Goal: Check status: Check status

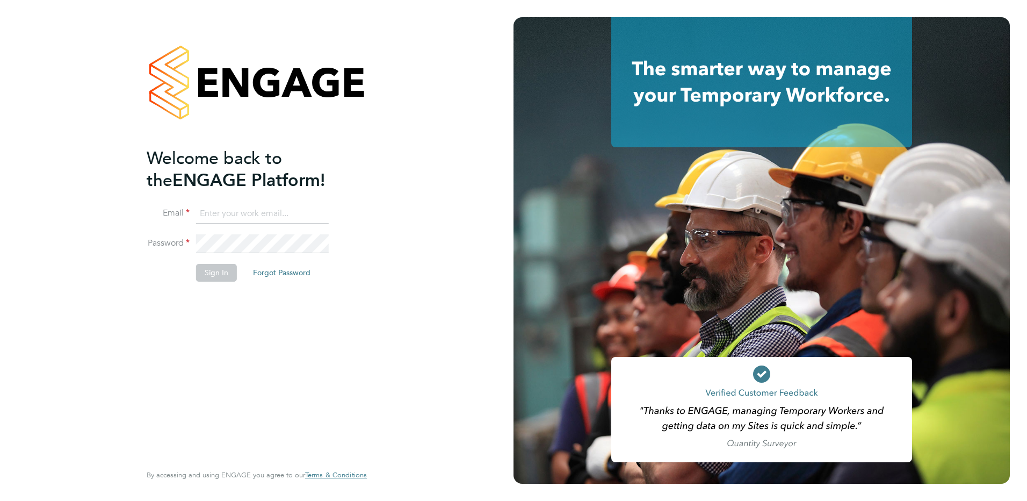
type input "[PERSON_NAME][EMAIL_ADDRESS][PERSON_NAME][DOMAIN_NAME]"
click at [205, 269] on button "Sign In" at bounding box center [216, 272] width 41 height 17
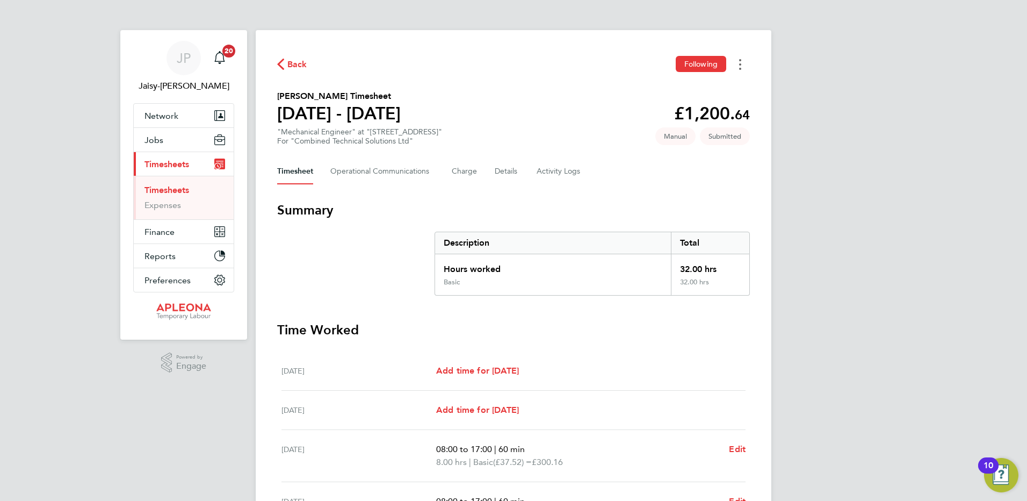
click at [740, 63] on icon "Timesheets Menu" at bounding box center [740, 64] width 2 height 11
click at [567, 65] on div "Back Following [PERSON_NAME] as absent Download timesheet" at bounding box center [513, 64] width 473 height 17
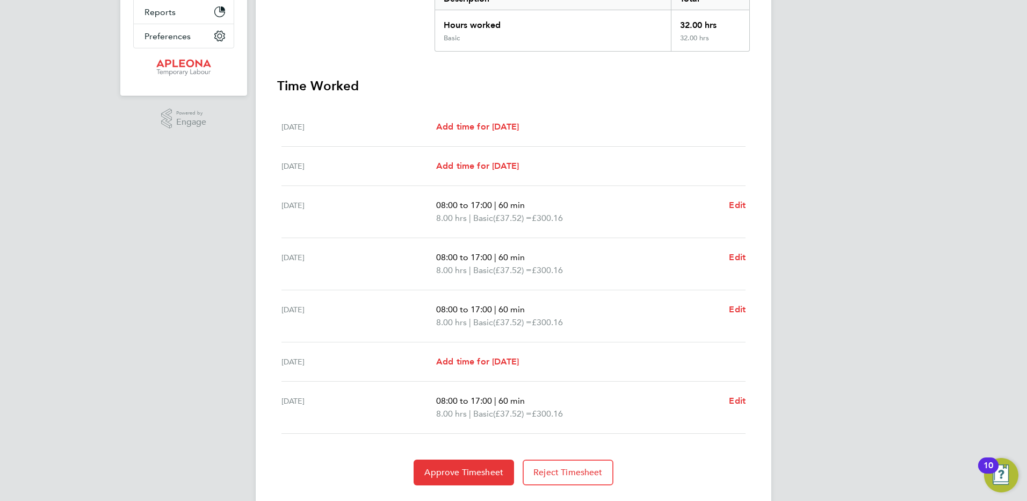
scroll to position [271, 0]
